Goal: Task Accomplishment & Management: Complete application form

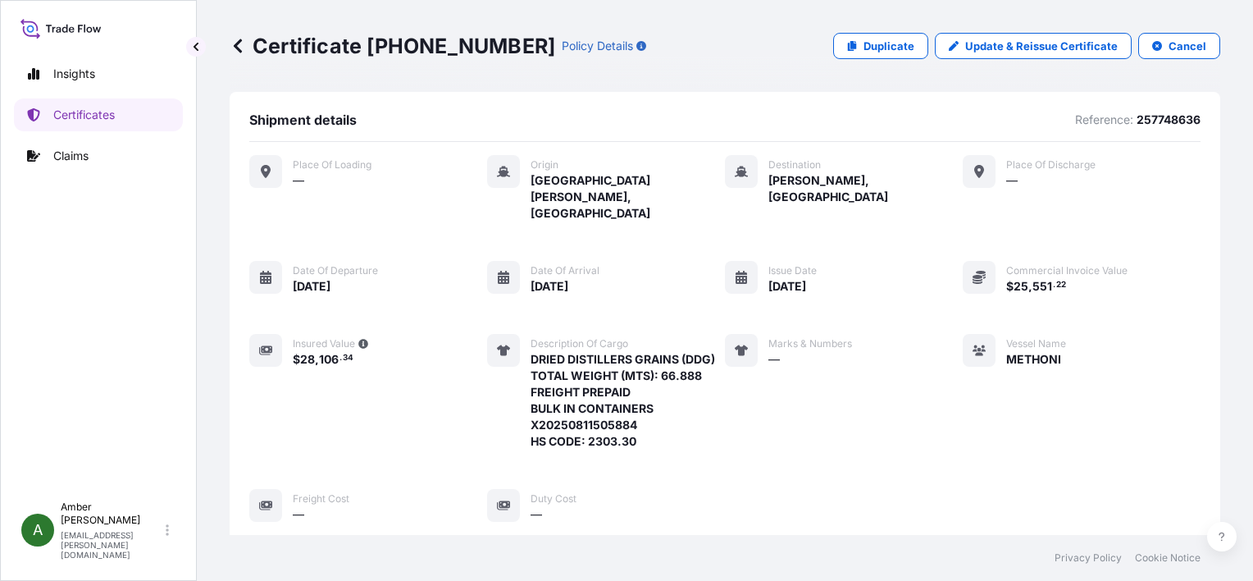
scroll to position [380, 0]
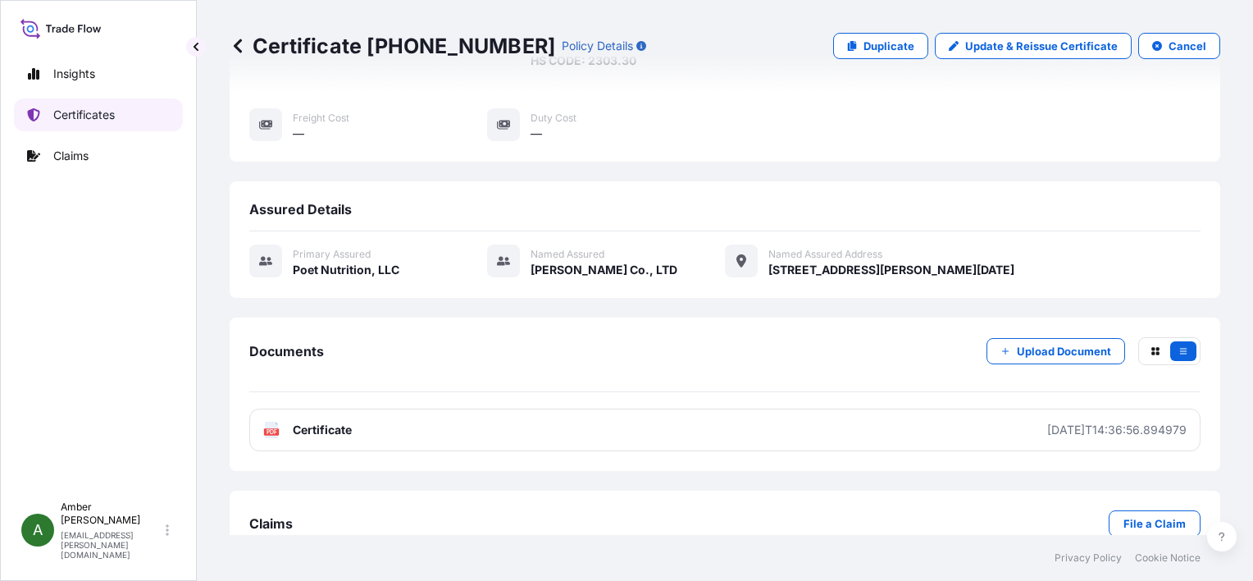
click at [82, 112] on p "Certificates" at bounding box center [83, 115] width 61 height 16
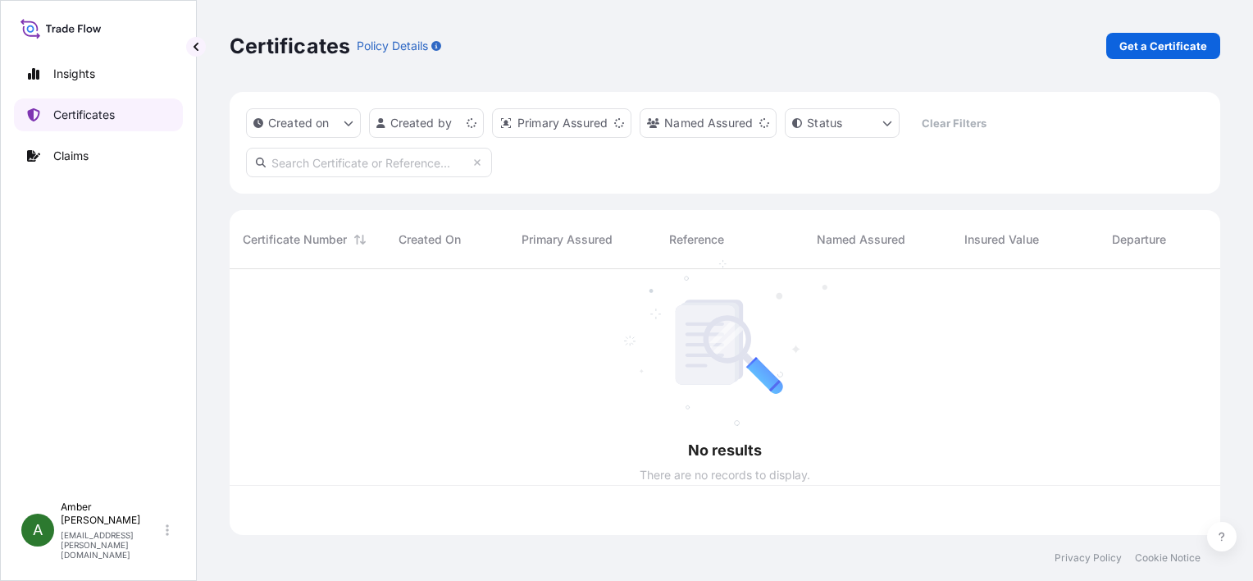
scroll to position [262, 977]
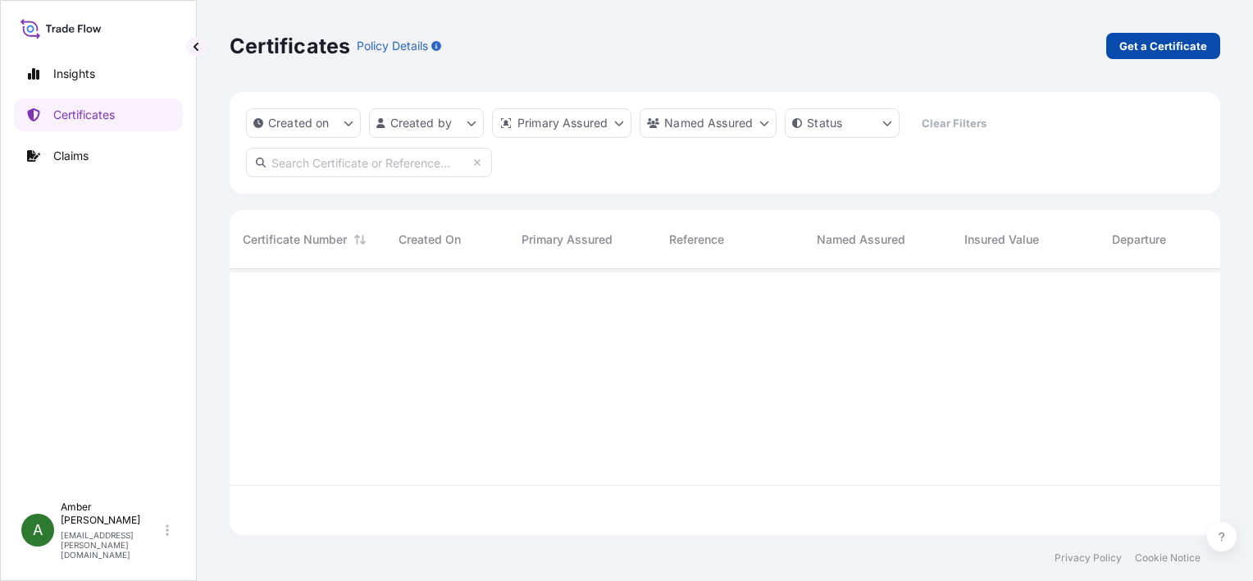
click at [1148, 47] on p "Get a Certificate" at bounding box center [1163, 46] width 88 height 16
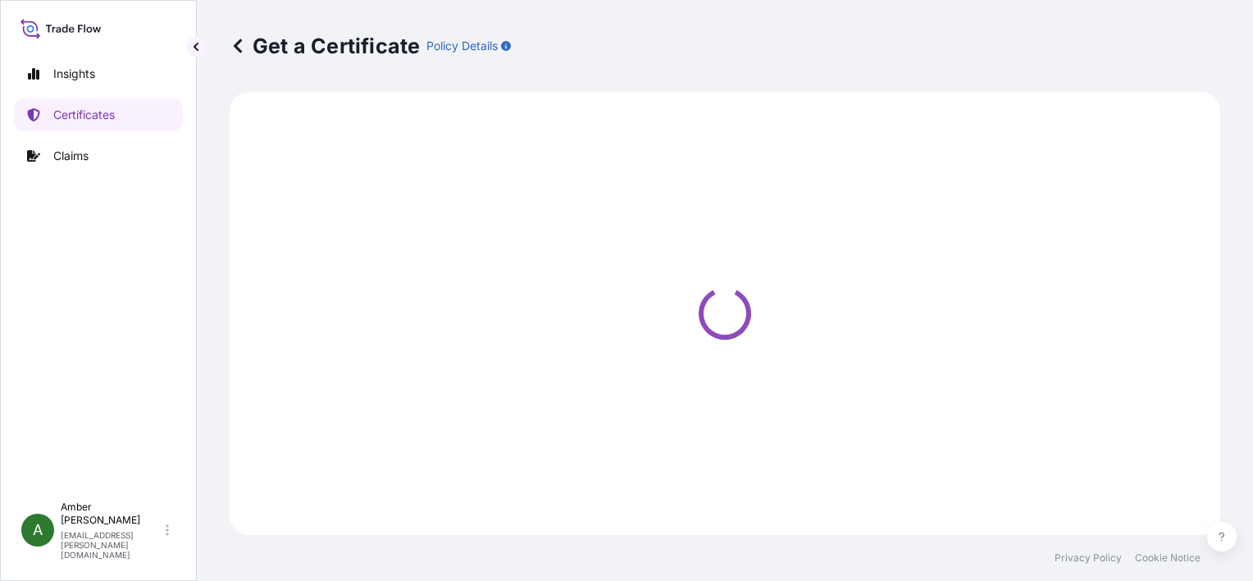
select select "Ocean Vessel"
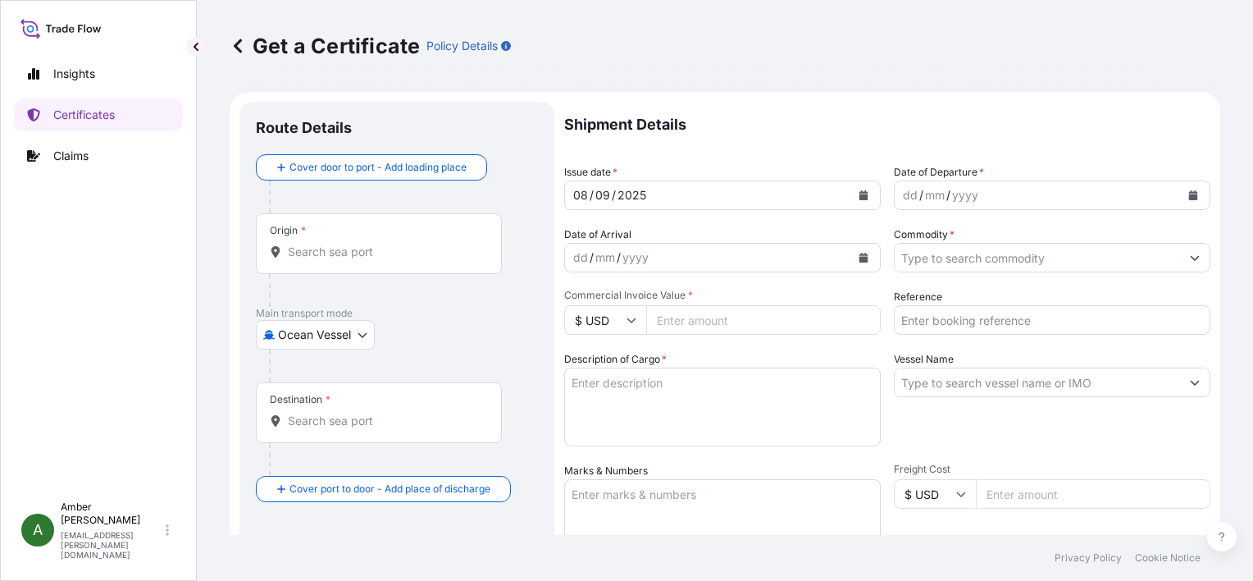
click at [335, 257] on input "Origin *" at bounding box center [385, 252] width 194 height 16
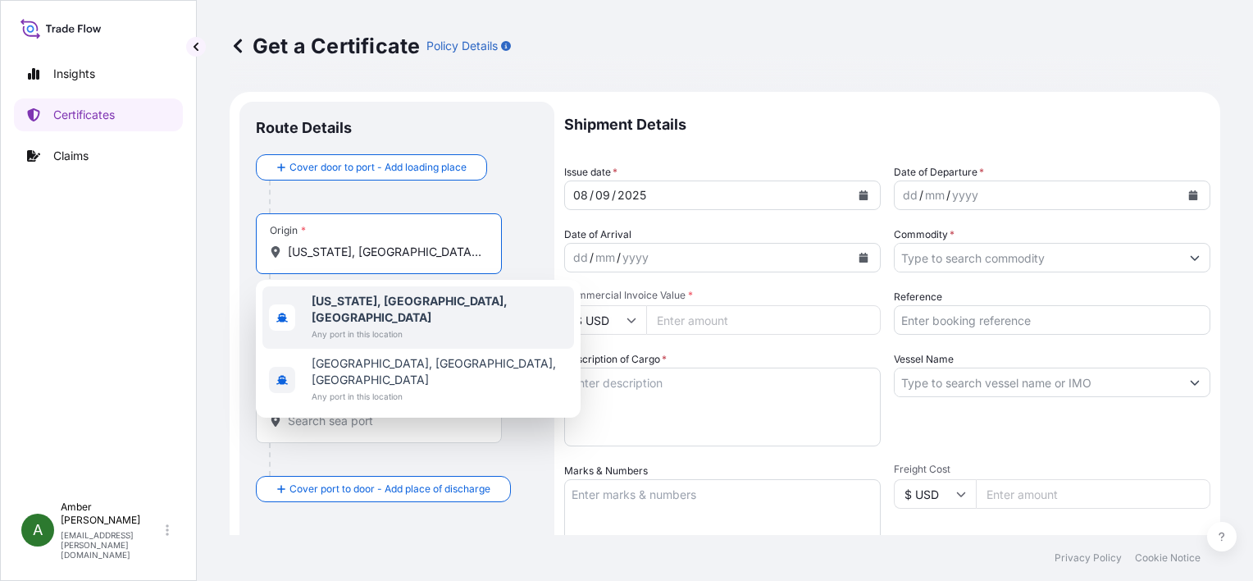
click at [349, 303] on b "[US_STATE], [GEOGRAPHIC_DATA], [GEOGRAPHIC_DATA]" at bounding box center [410, 309] width 196 height 30
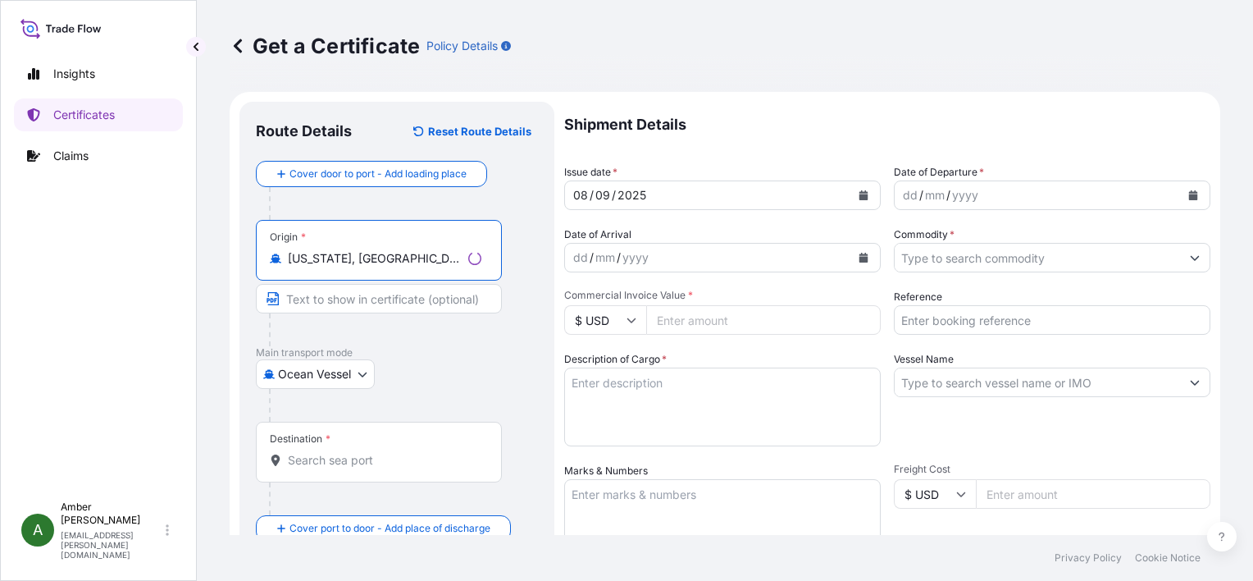
type input "[US_STATE], [GEOGRAPHIC_DATA], [GEOGRAPHIC_DATA]"
click at [330, 462] on input "Destination *" at bounding box center [385, 460] width 194 height 16
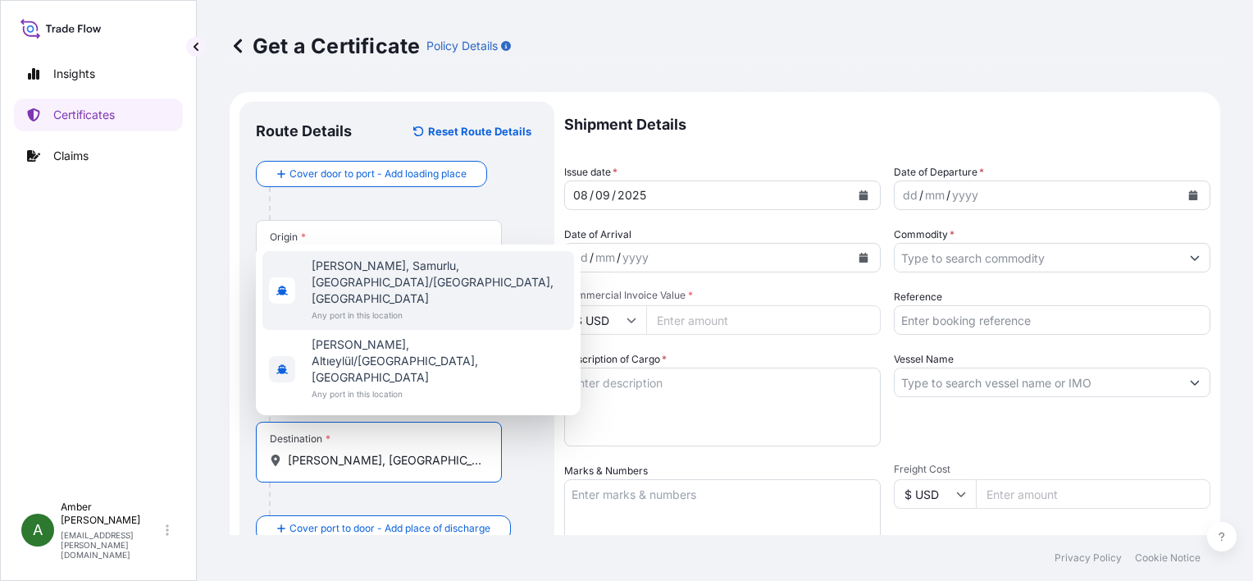
click at [344, 323] on span "Any port in this location" at bounding box center [440, 315] width 256 height 16
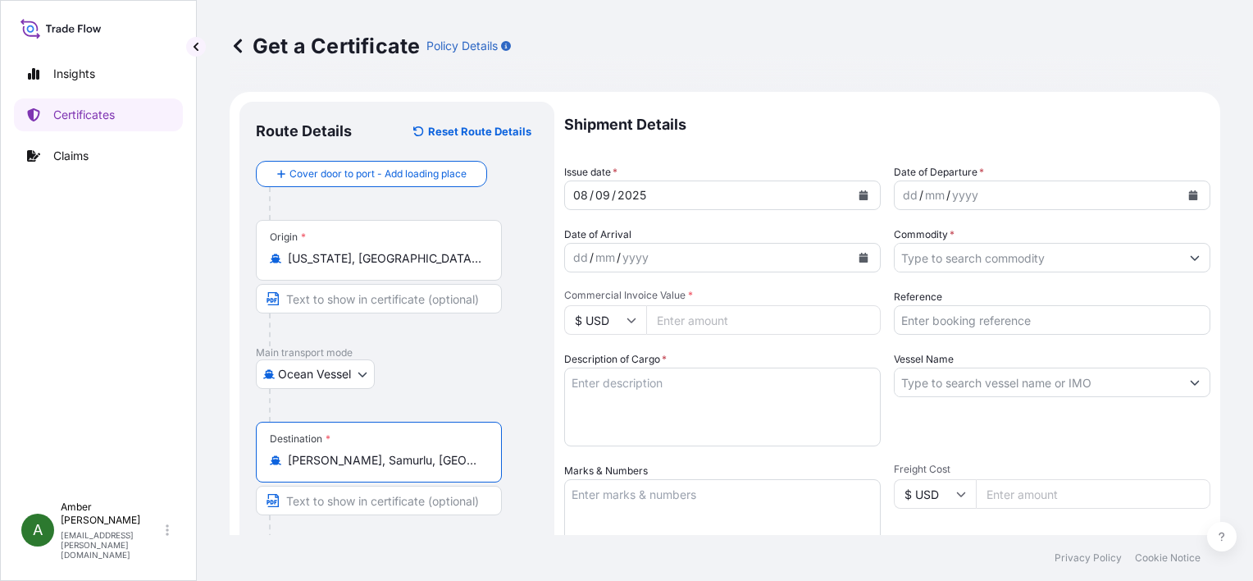
type input "[PERSON_NAME], Samurlu, [GEOGRAPHIC_DATA]/[GEOGRAPHIC_DATA], [GEOGRAPHIC_DATA]"
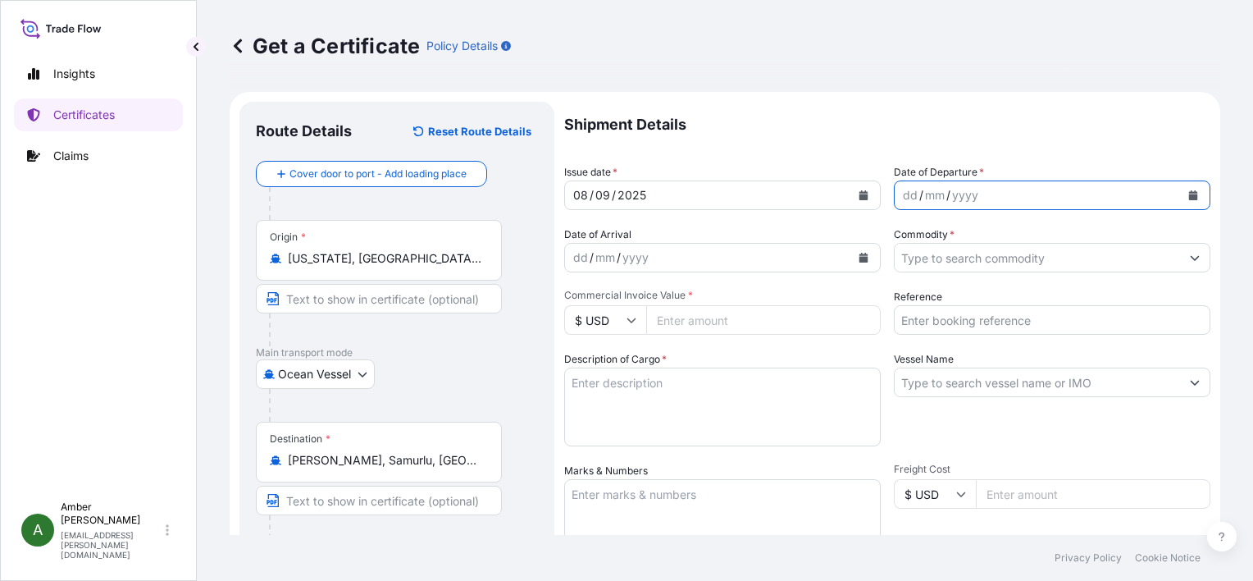
click at [1189, 197] on icon "Calendar" at bounding box center [1193, 195] width 9 height 10
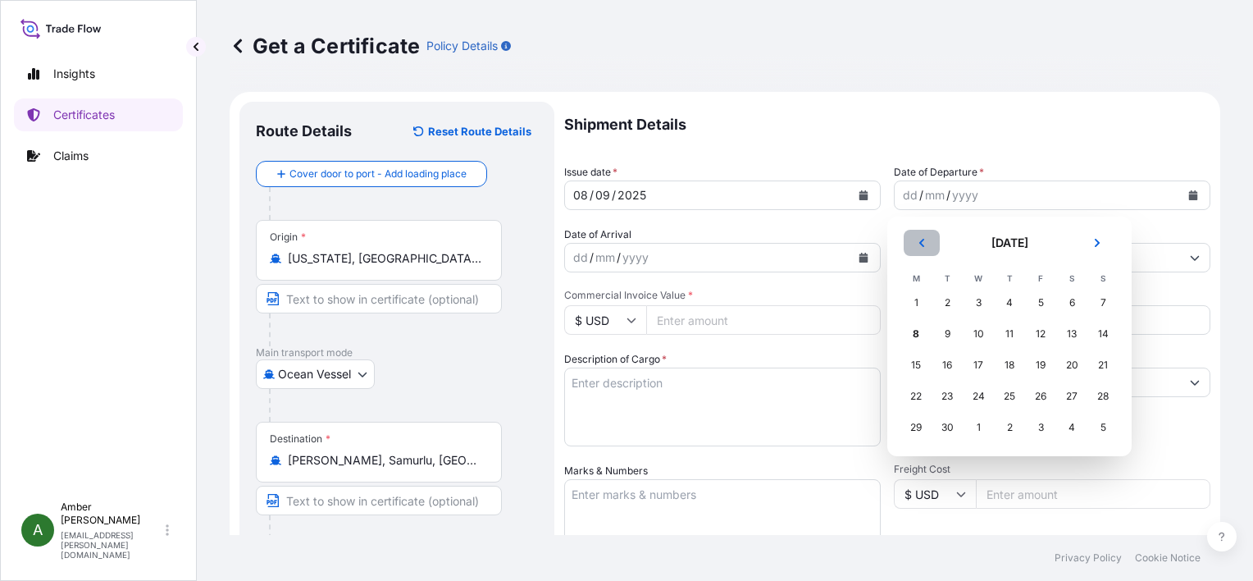
click at [922, 244] on icon "Previous" at bounding box center [921, 243] width 5 height 8
click at [909, 332] on div "4" at bounding box center [916, 334] width 30 height 30
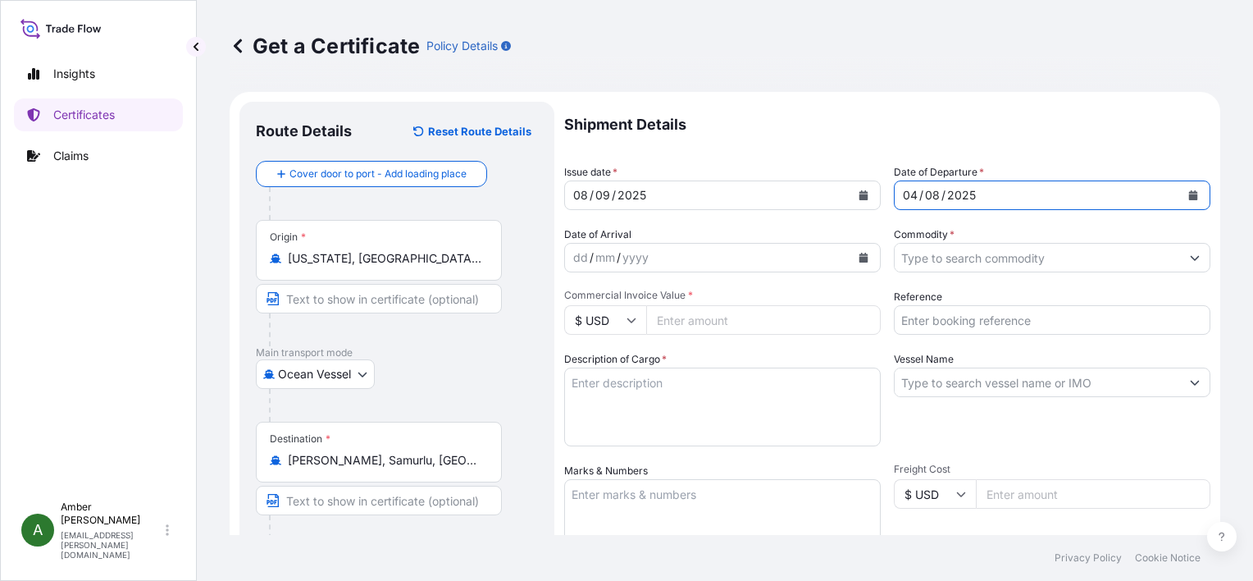
click at [1187, 190] on button "Calendar" at bounding box center [1193, 195] width 26 height 26
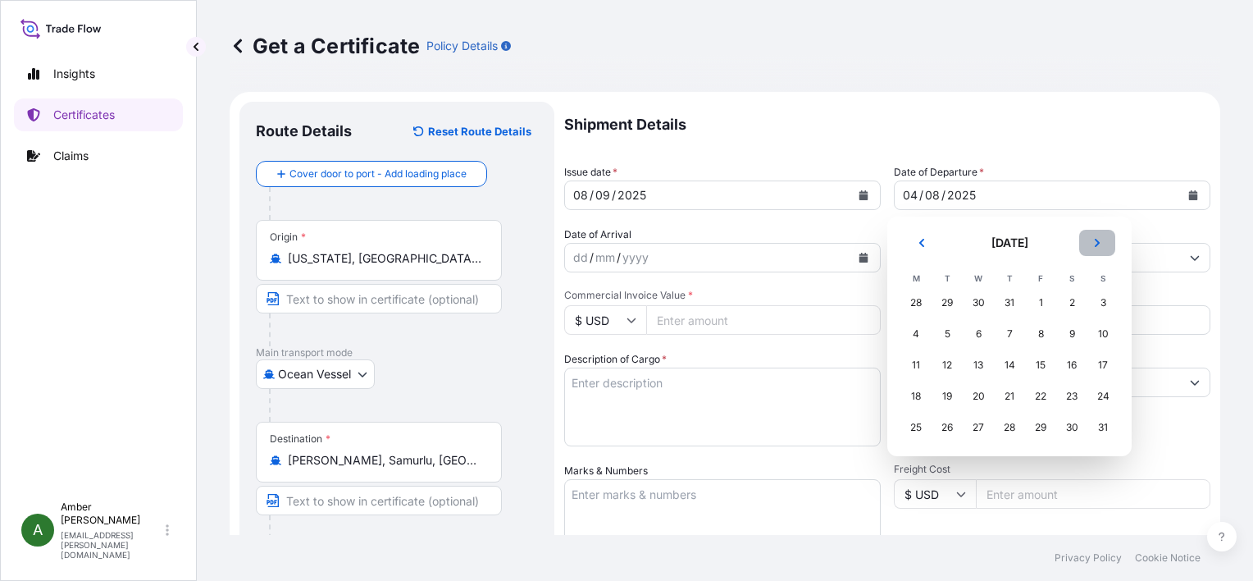
click at [1096, 248] on button "Next" at bounding box center [1097, 243] width 36 height 26
click at [1006, 303] on div "4" at bounding box center [1010, 303] width 30 height 30
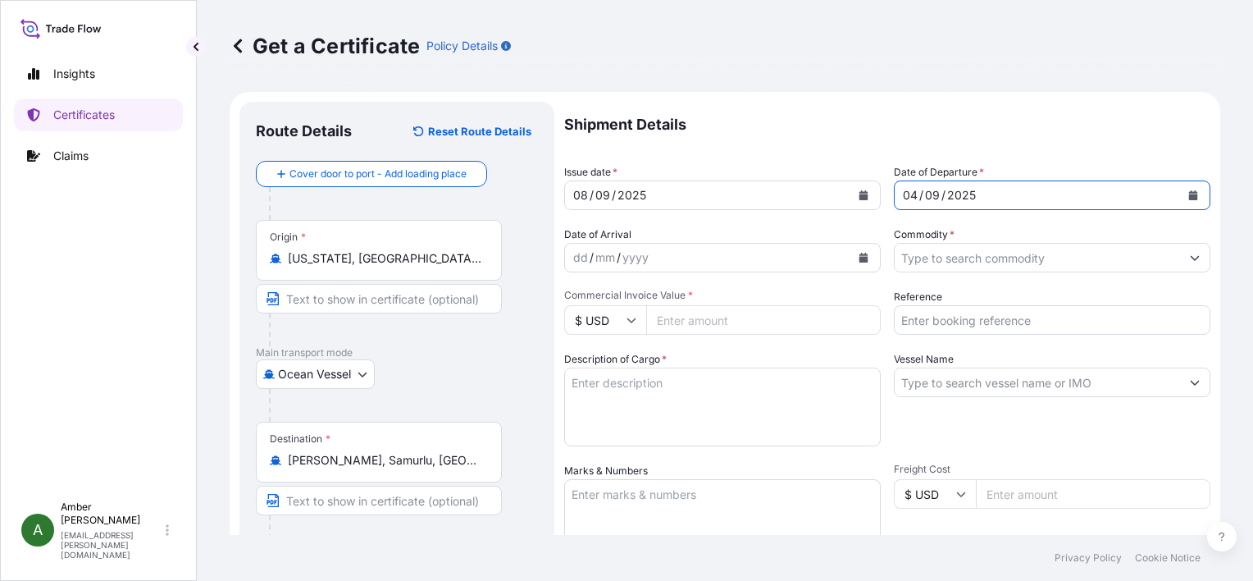
click at [859, 258] on icon "Calendar" at bounding box center [863, 258] width 9 height 10
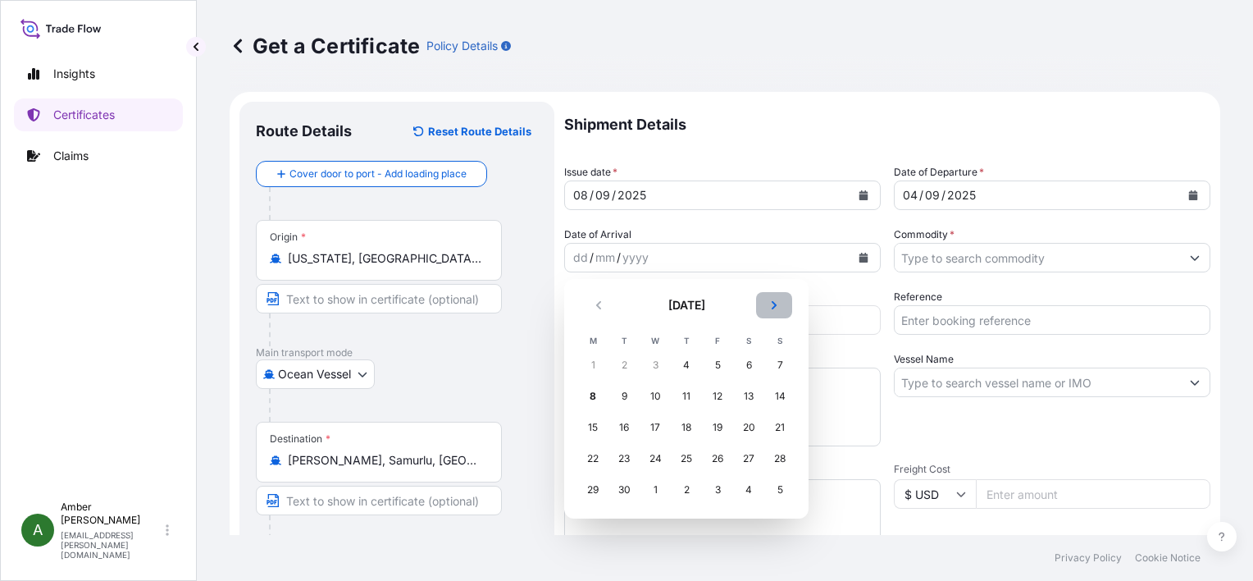
click at [777, 305] on icon "Next" at bounding box center [774, 305] width 10 height 10
click at [618, 394] on div "7" at bounding box center [624, 396] width 30 height 30
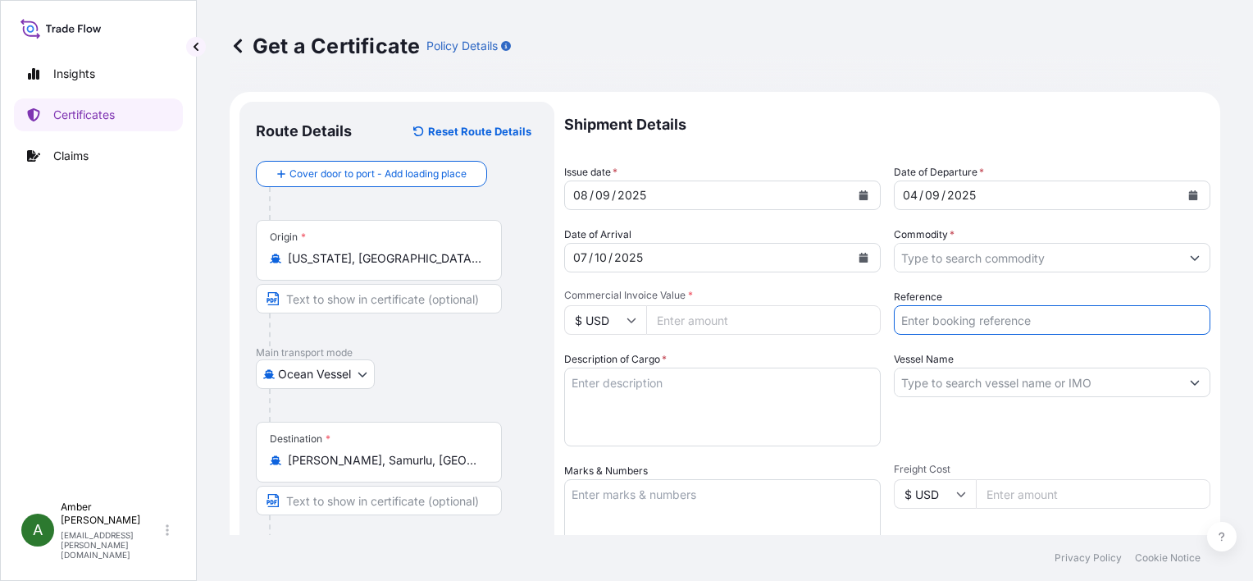
click at [964, 321] on input "Reference" at bounding box center [1052, 320] width 317 height 30
paste input "11752448"
type input "11752448"
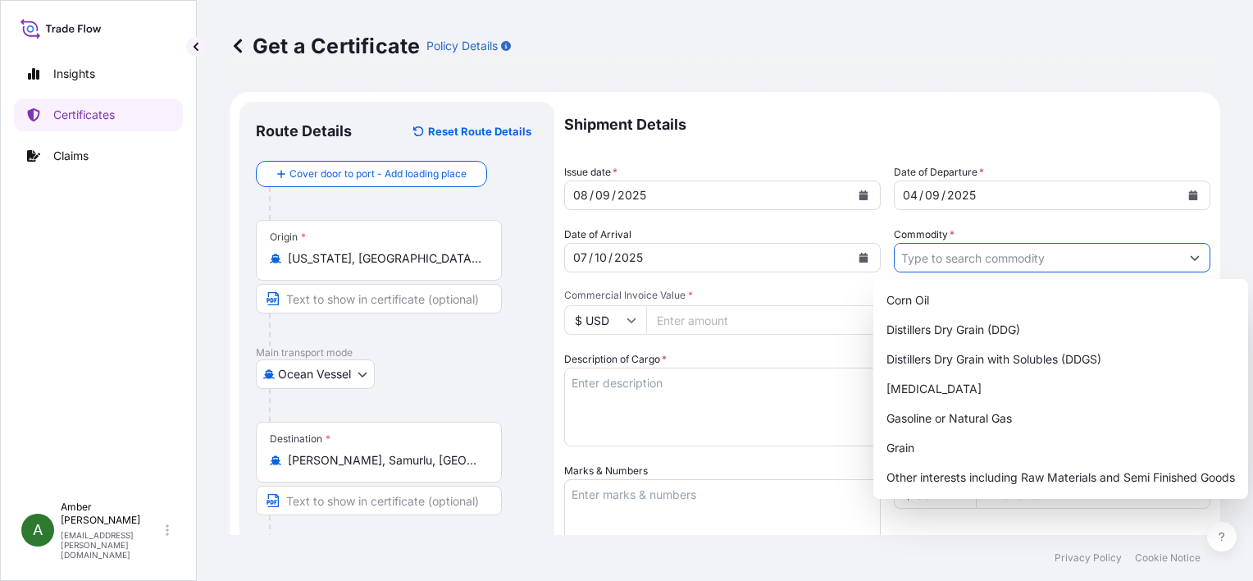
click at [987, 262] on input "Commodity *" at bounding box center [1037, 258] width 285 height 30
click at [992, 353] on div "Distillers Dry Grain with Solubles (DDGS)" at bounding box center [1061, 359] width 362 height 30
type input "Distillers Dry Grain with Solubles (DDGS)"
click at [723, 321] on input "Commercial Invoice Value *" at bounding box center [763, 320] width 235 height 30
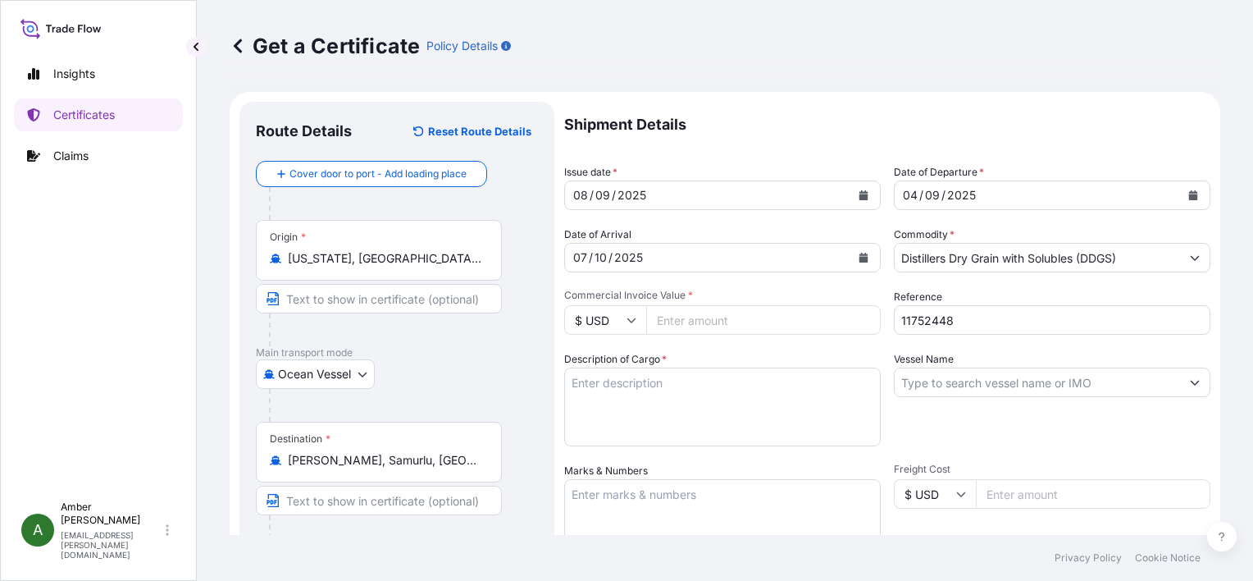
paste input "76106.78"
type input "76106.78"
click at [678, 408] on textarea "Description of Cargo *" at bounding box center [722, 406] width 317 height 79
paste textarea "POET Dried Distillers Grains TOTAL WEIGHT (MTS): 365.898 FREIGHT PREPAID BULK I…"
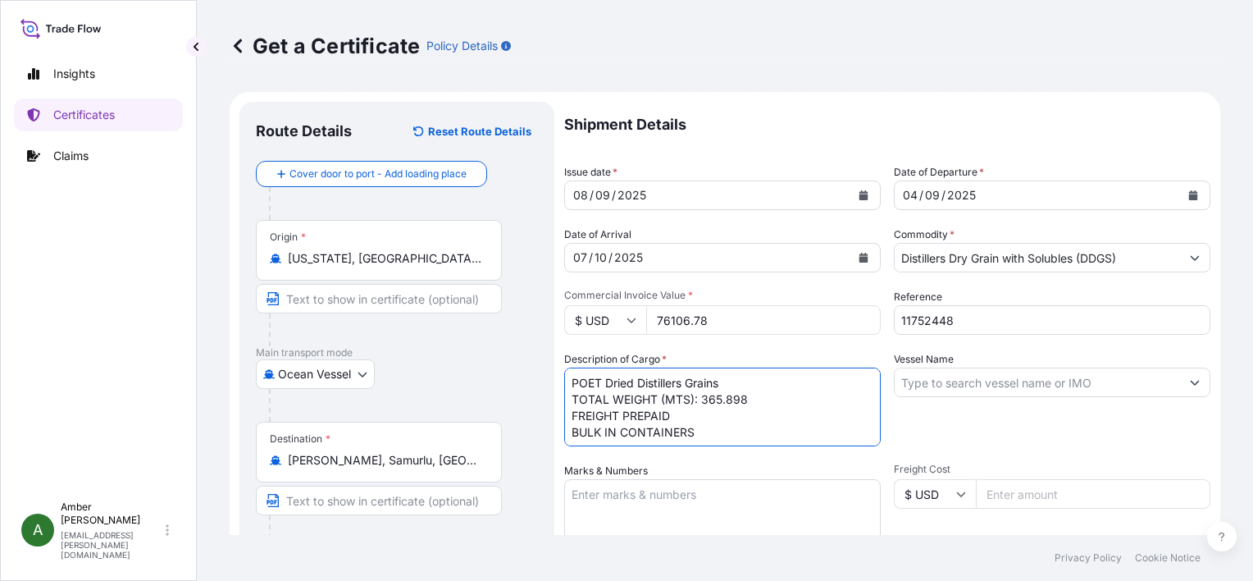
scroll to position [10, 0]
click at [649, 432] on textarea "POET Dried Distillers Grains TOTAL WEIGHT (MTS): 365.898 FREIGHT PREPAID BULK I…" at bounding box center [722, 406] width 317 height 79
paste textarea "X20250828539242"
type textarea "POET Dried Distillers Grains TOTAL WEIGHT (MTS): 365.898 FREIGHT PREPAID BULK I…"
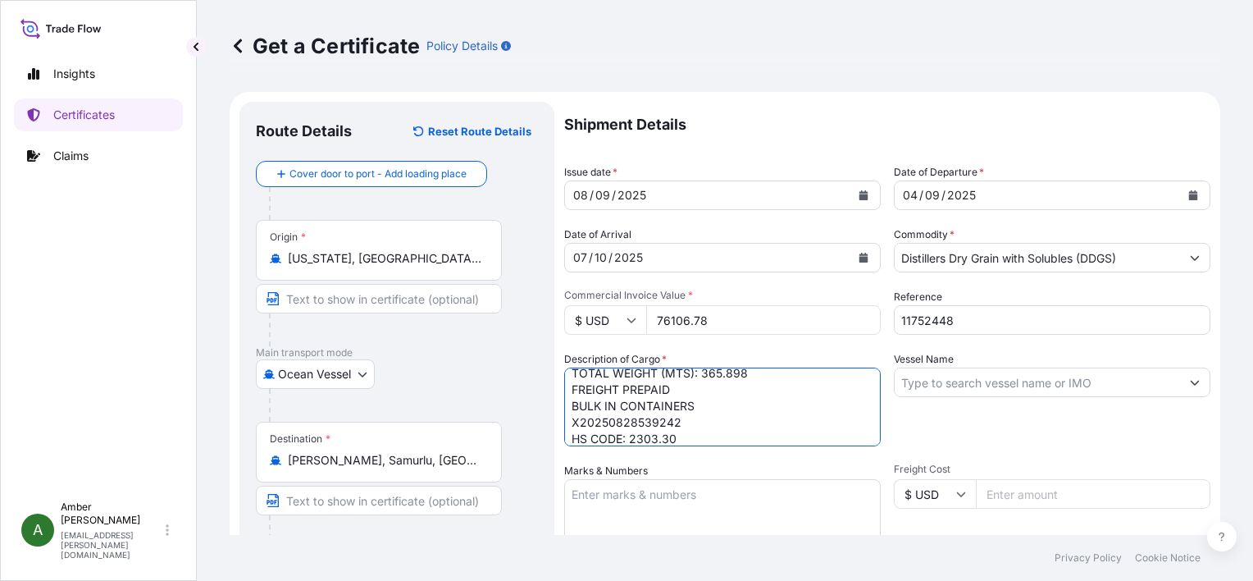
click at [1044, 379] on input "Vessel Name" at bounding box center [1037, 382] width 285 height 30
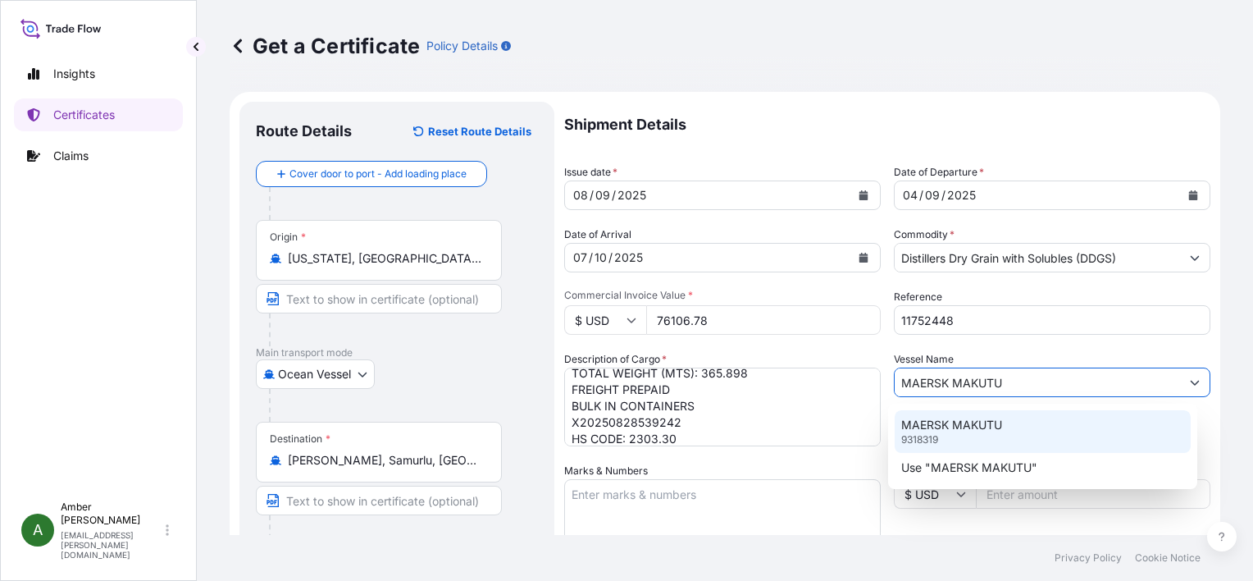
click at [958, 421] on p "MAERSK MAKUTU" at bounding box center [951, 425] width 101 height 16
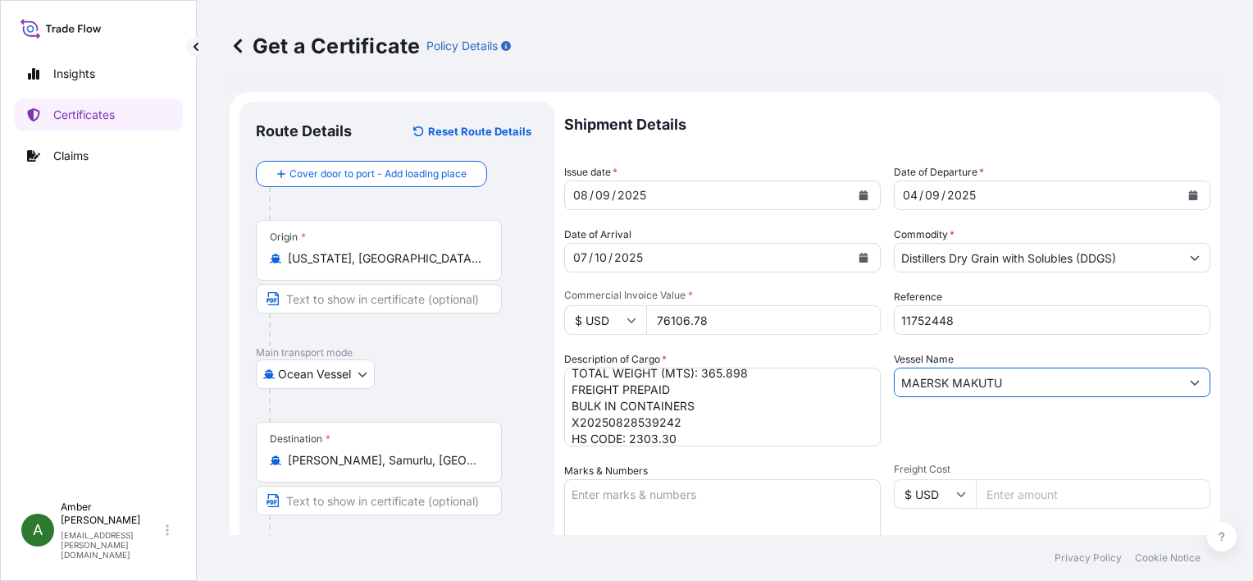
scroll to position [34, 0]
type input "MAERSK MAKUTU"
click at [943, 423] on div "Vessel Name [PERSON_NAME]" at bounding box center [1052, 398] width 317 height 95
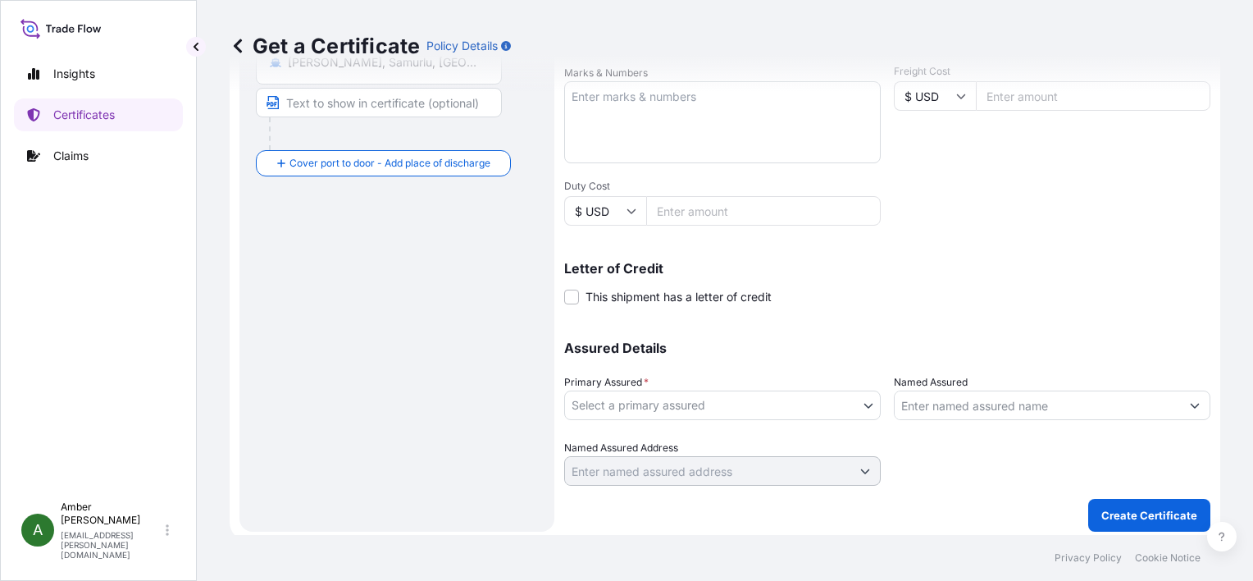
scroll to position [403, 0]
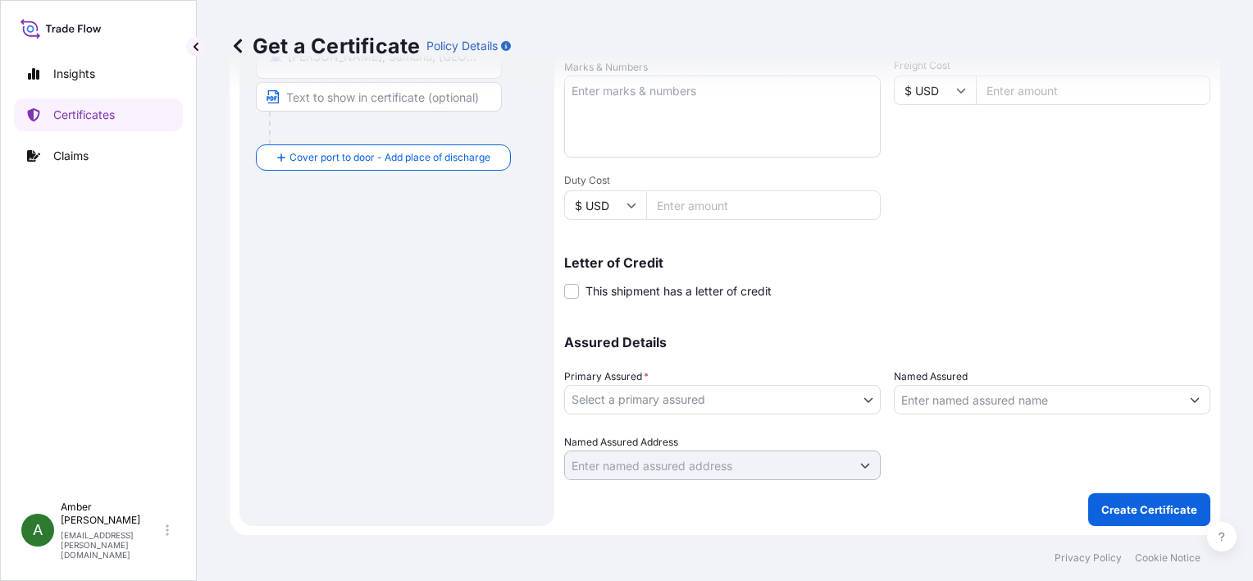
click at [766, 406] on body "2 options available. Insights Certificates Claims A [PERSON_NAME] [PERSON_NAME]…" at bounding box center [626, 290] width 1253 height 581
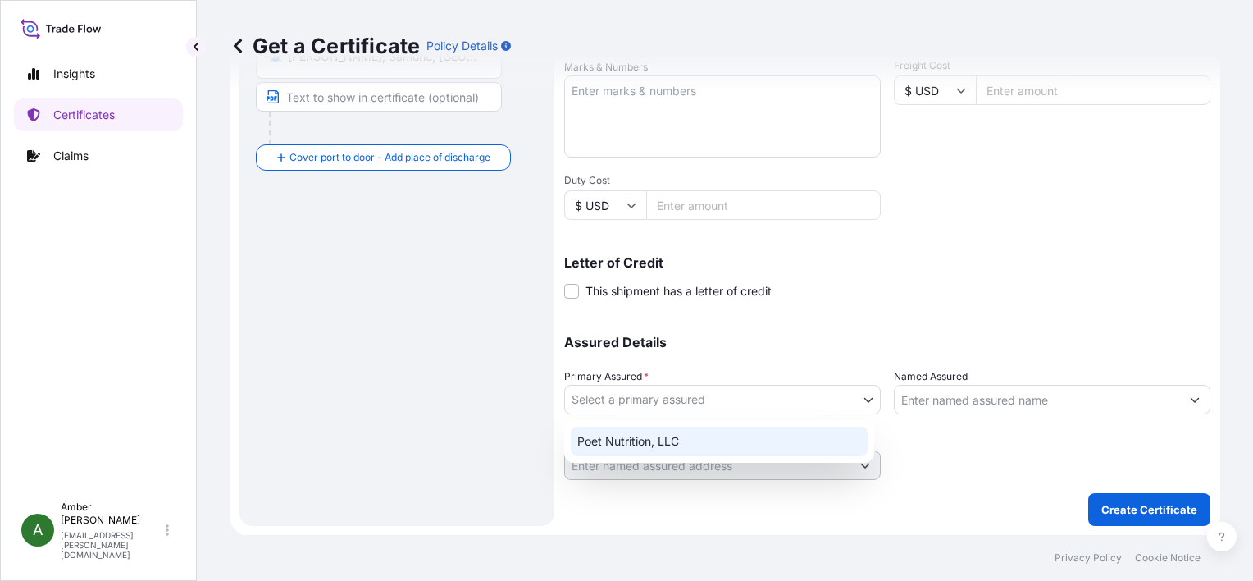
click at [725, 437] on div "Poet Nutrition, LLC" at bounding box center [719, 441] width 297 height 30
select select "31546"
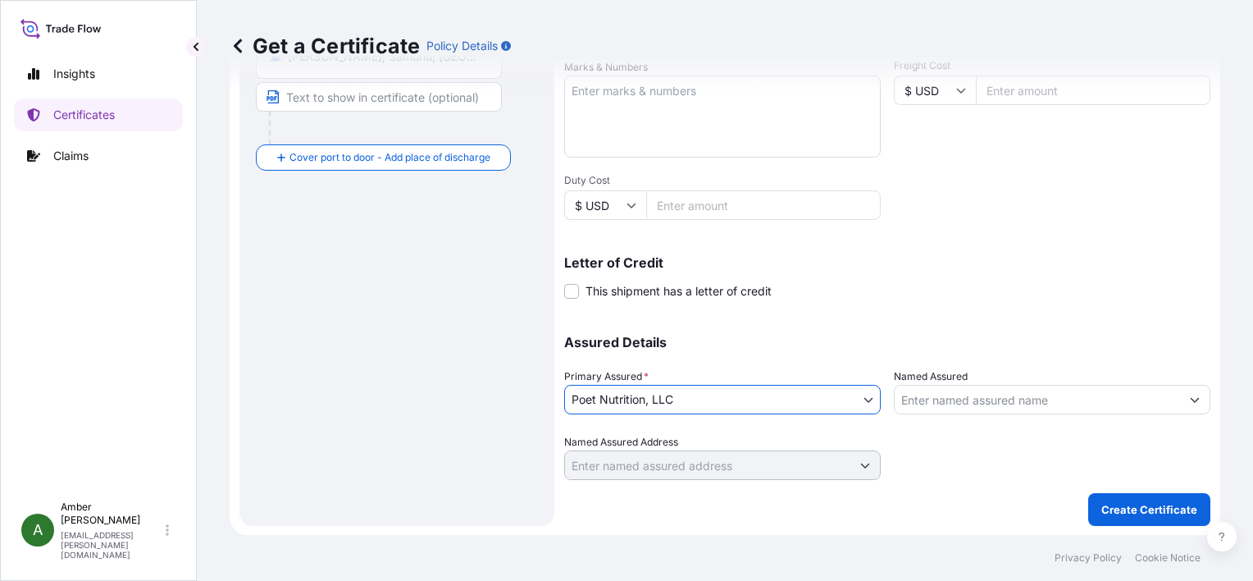
click at [1028, 394] on input "Named Assured" at bounding box center [1037, 400] width 285 height 30
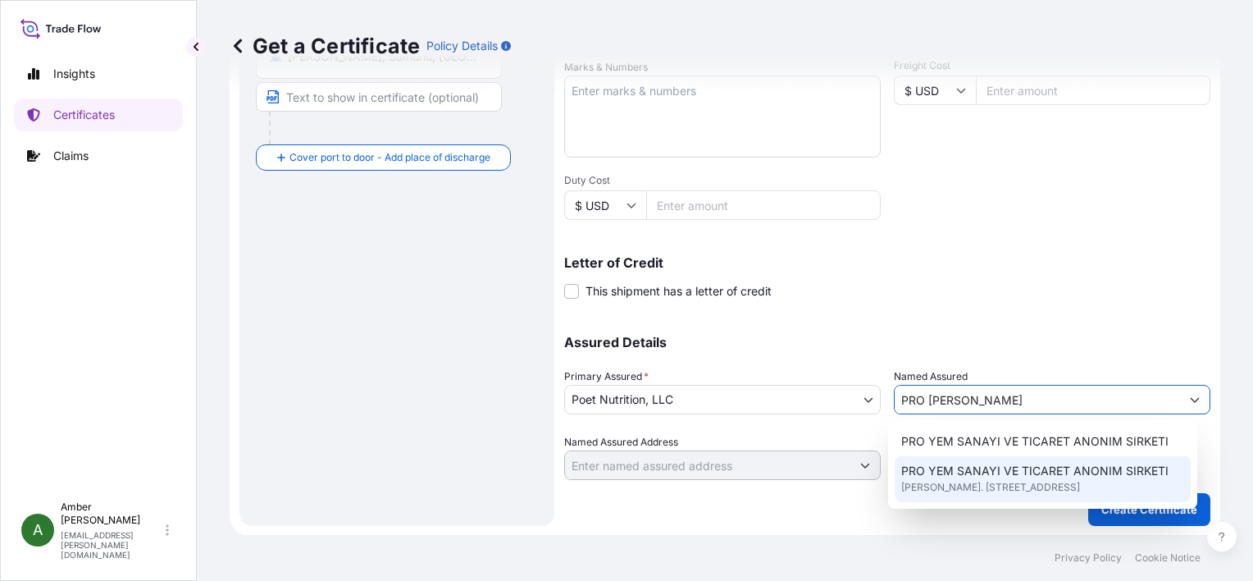
click at [954, 491] on span "[PERSON_NAME]. [STREET_ADDRESS]" at bounding box center [990, 487] width 179 height 16
type input "PRO YEM SANAYI VE TICARET ANONIM SIRKETI"
type input "[PERSON_NAME]. [STREET_ADDRESS]"
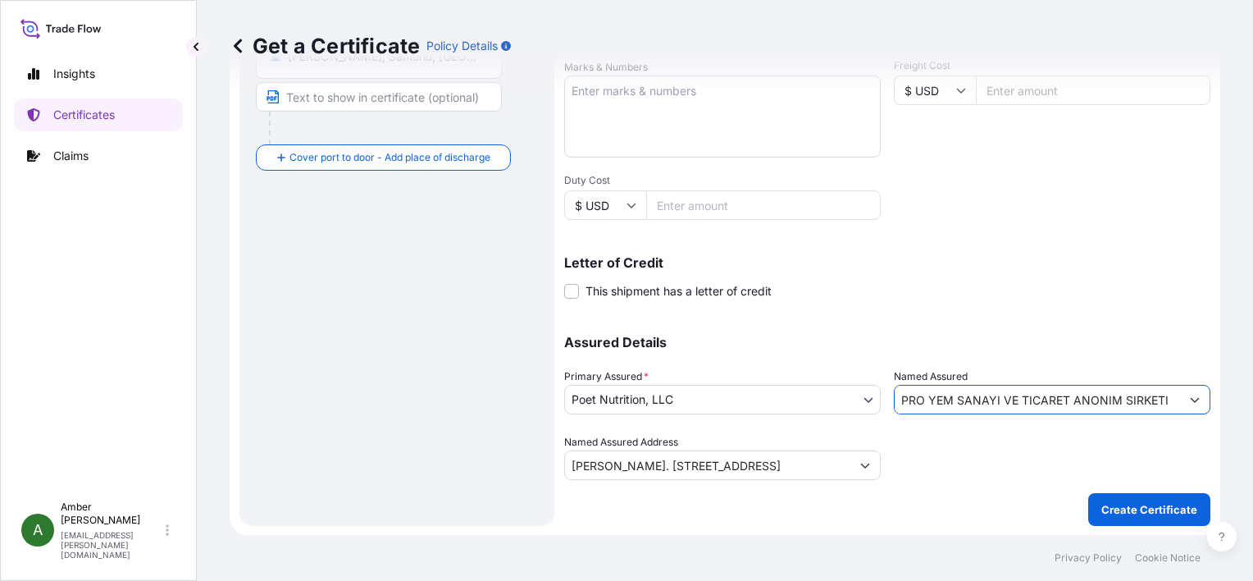
type input "PRO YEM SANAYI VE TICARET ANONIM SIRKETI"
click at [1124, 506] on p "Create Certificate" at bounding box center [1149, 509] width 96 height 16
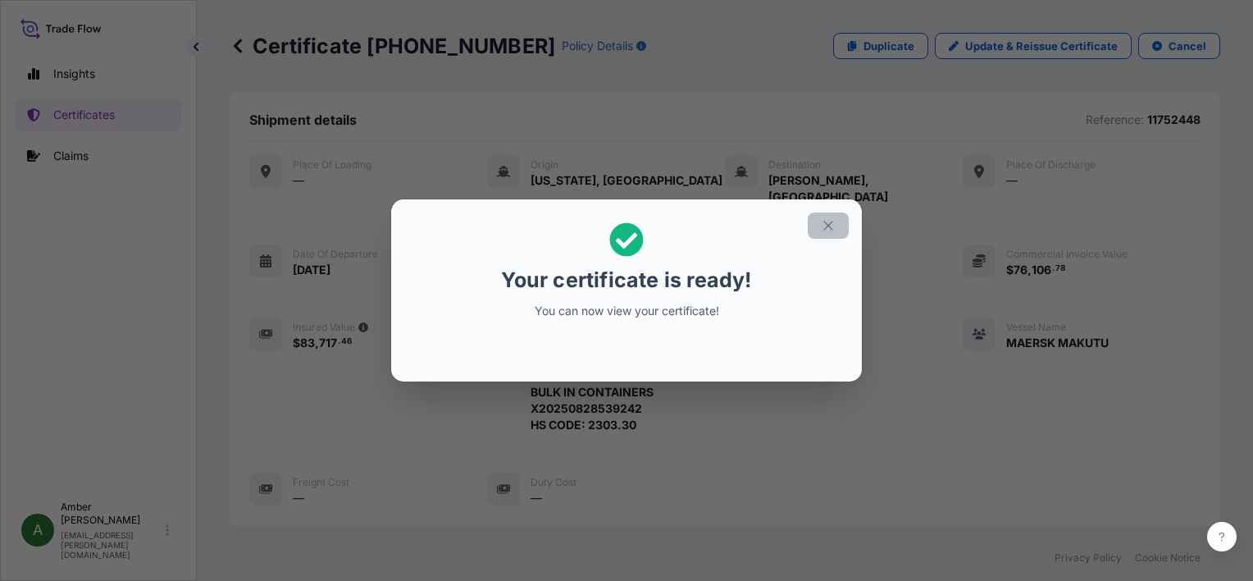
click at [836, 223] on button "button" at bounding box center [828, 225] width 41 height 26
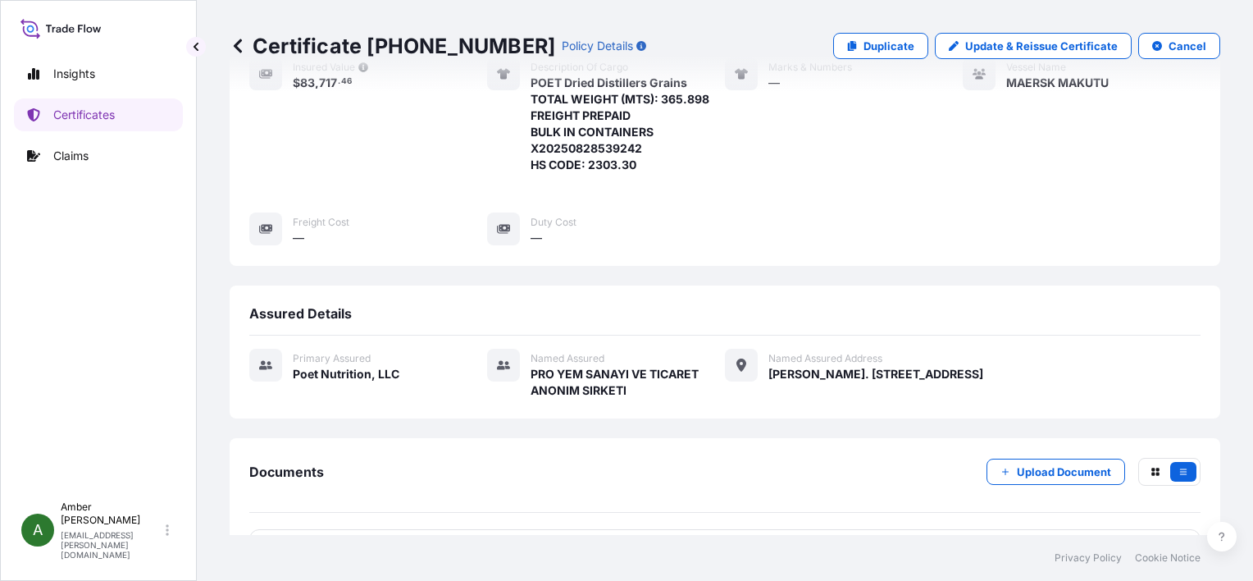
scroll to position [397, 0]
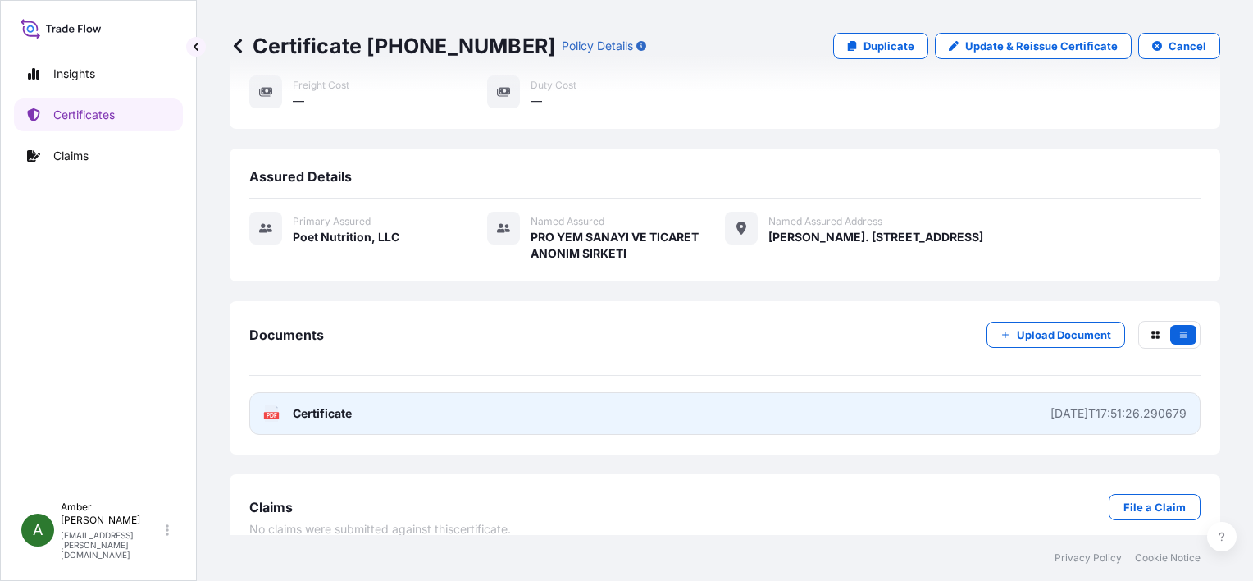
click at [289, 405] on div "PDF Certificate" at bounding box center [307, 413] width 89 height 16
